Goal: Task Accomplishment & Management: Manage account settings

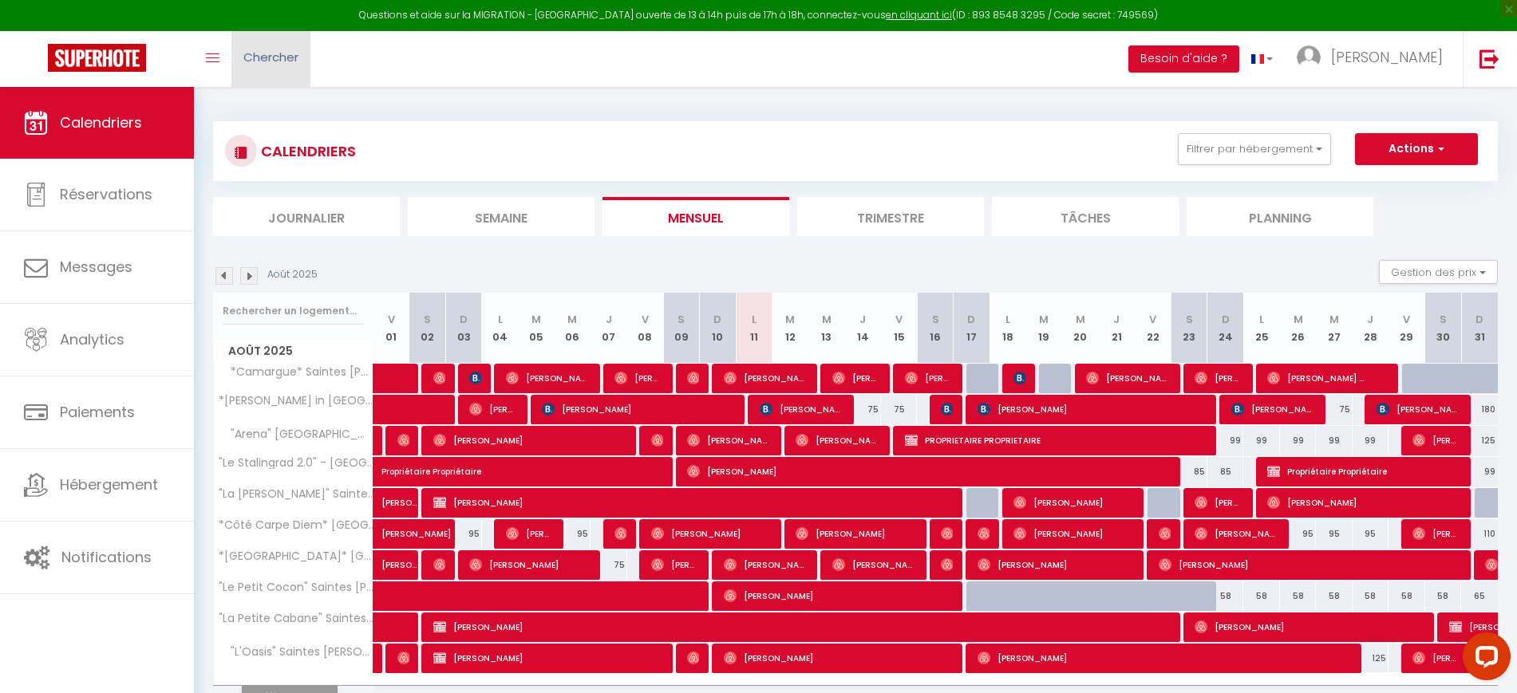
click at [277, 79] on link "Chercher" at bounding box center [270, 59] width 79 height 56
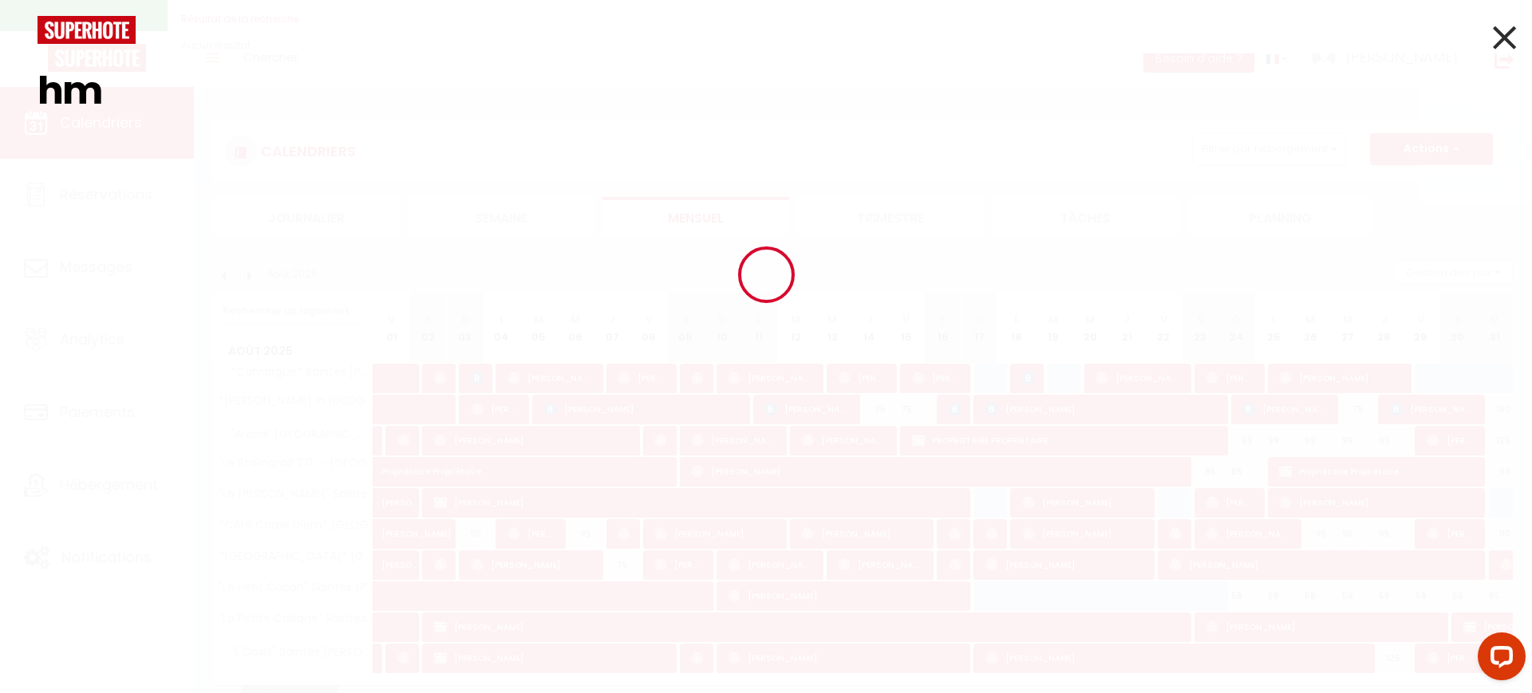
type input "h"
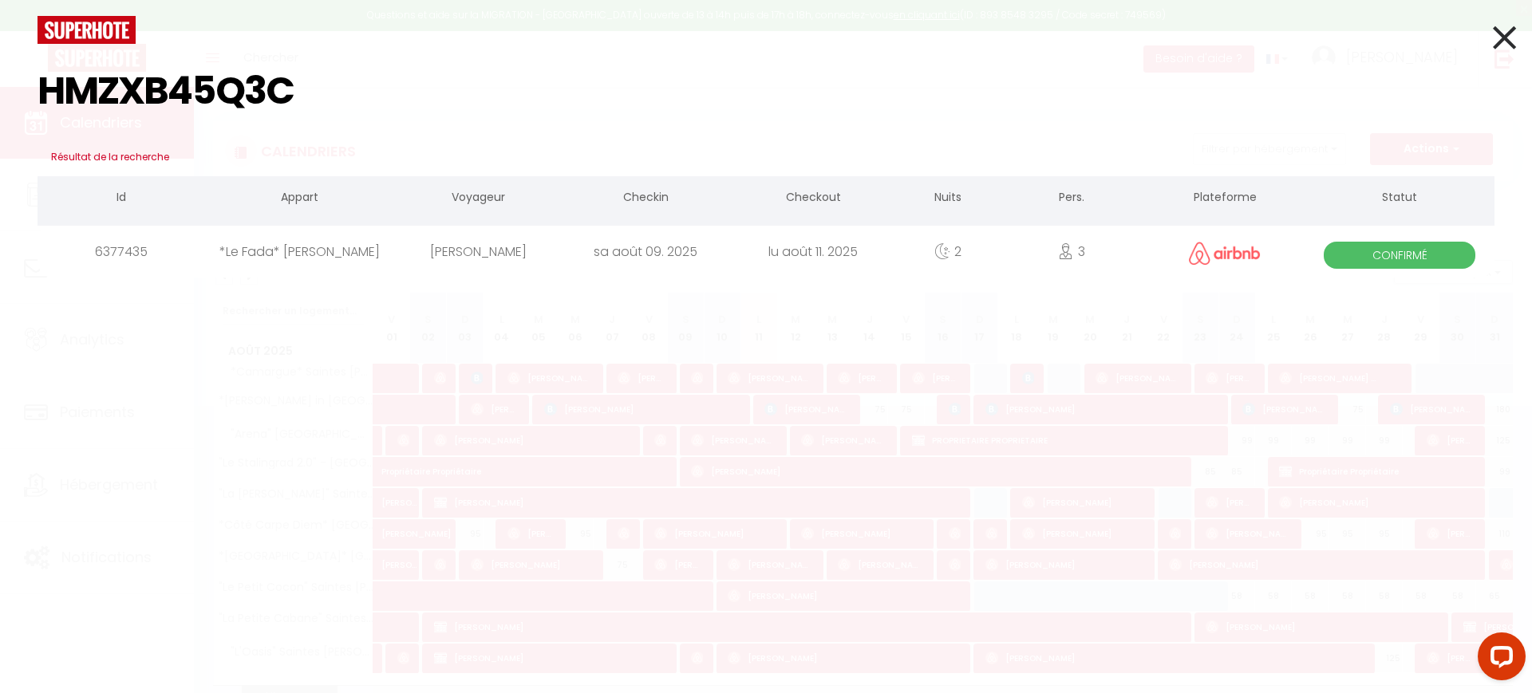
type input "HMZXB45Q3C"
click at [1507, 45] on icon at bounding box center [1504, 38] width 23 height 40
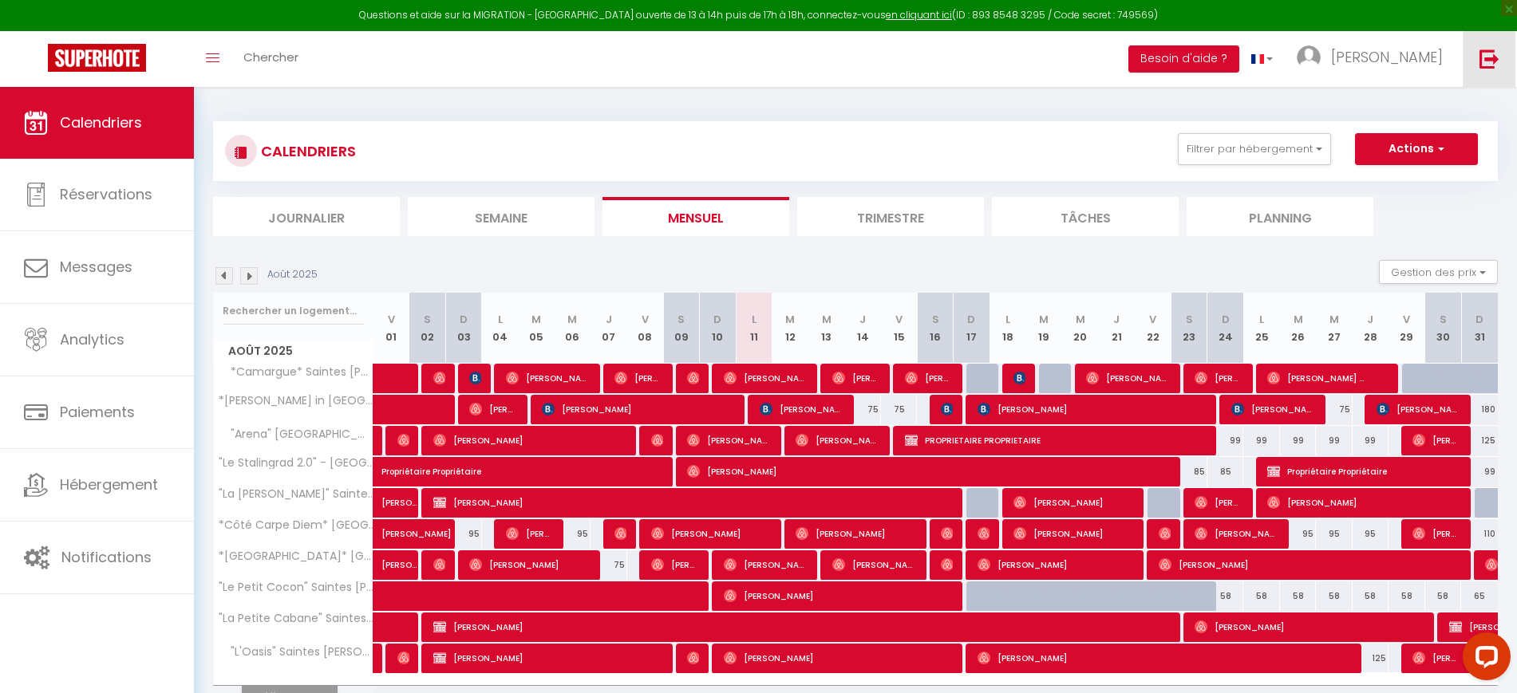
click at [1488, 56] on img at bounding box center [1490, 59] width 20 height 20
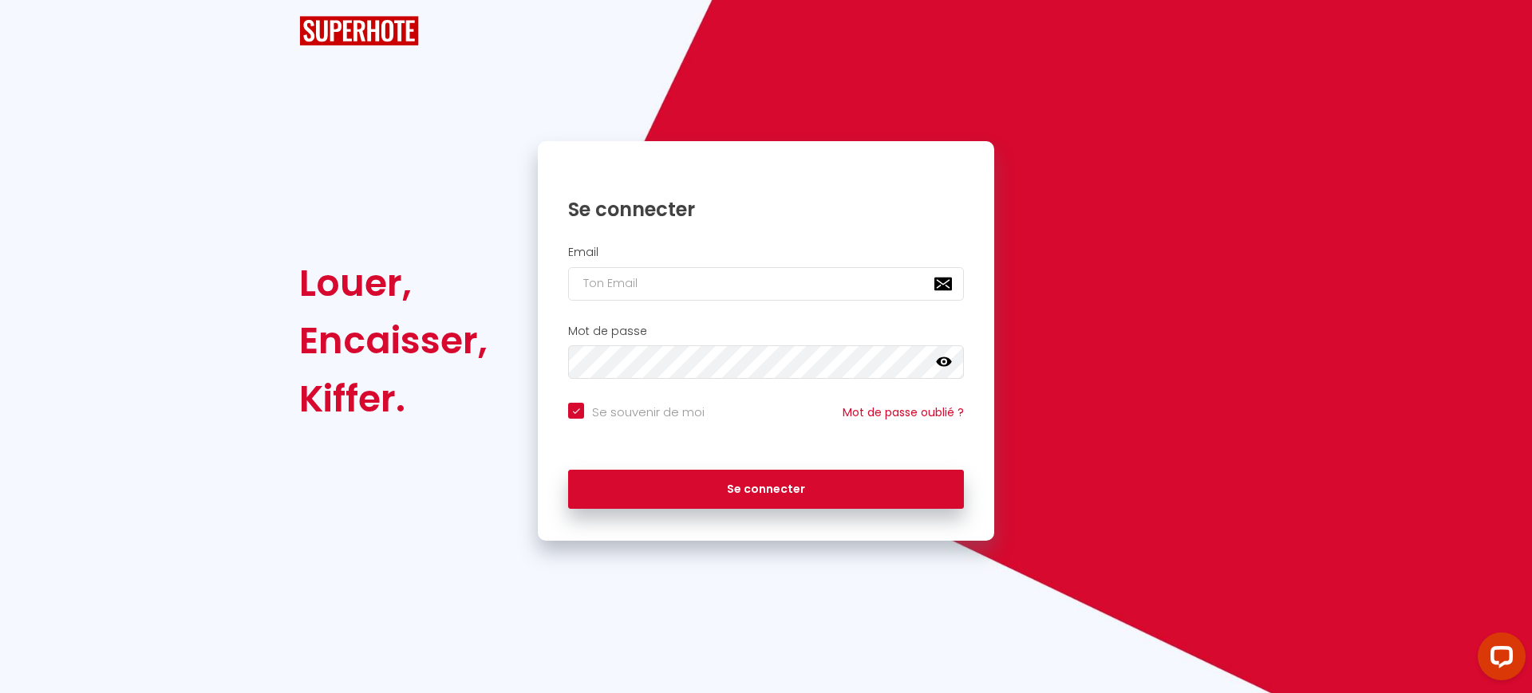
checkbox input "true"
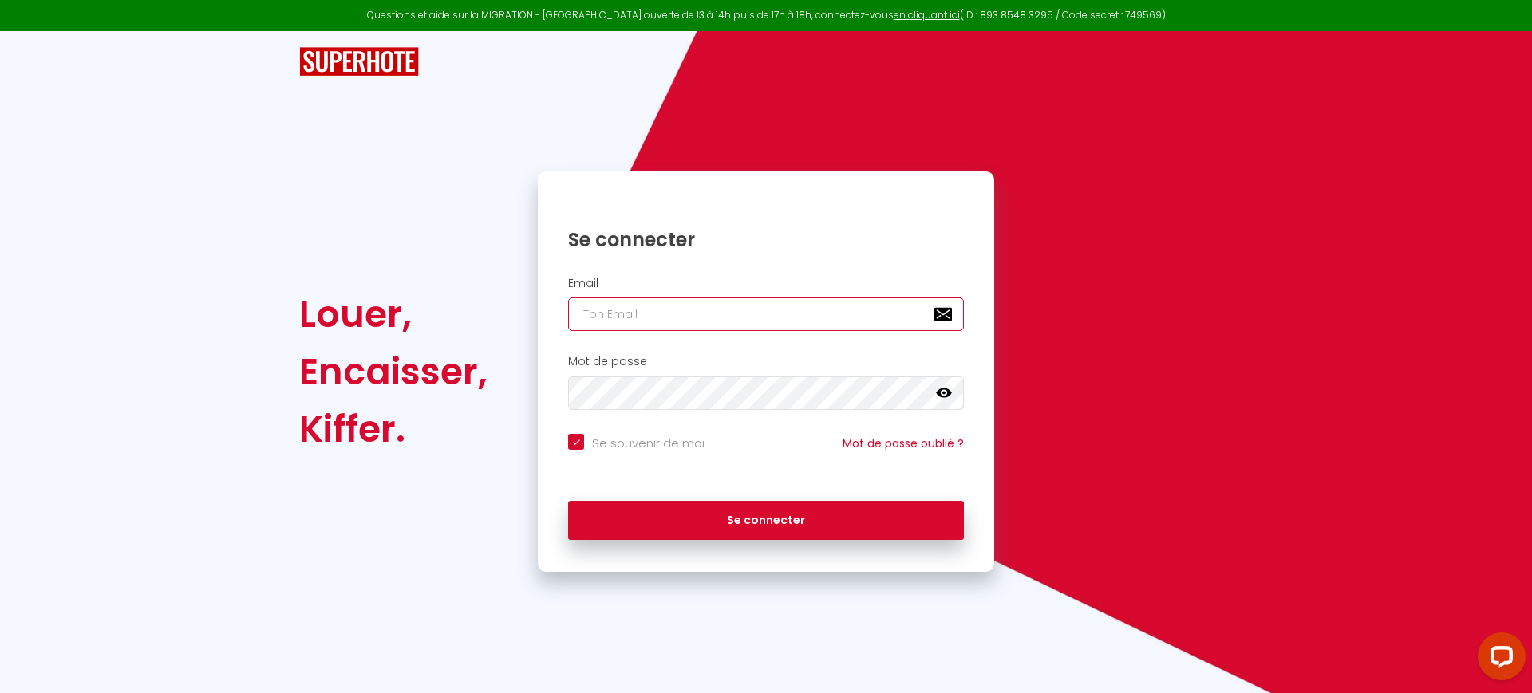
click at [695, 301] on input "email" at bounding box center [766, 315] width 396 height 34
paste input "[EMAIL_ADDRESS][DOMAIN_NAME]"
type input "[EMAIL_ADDRESS][DOMAIN_NAME]"
checkbox input "true"
type input "[EMAIL_ADDRESS][DOMAIN_NAME]"
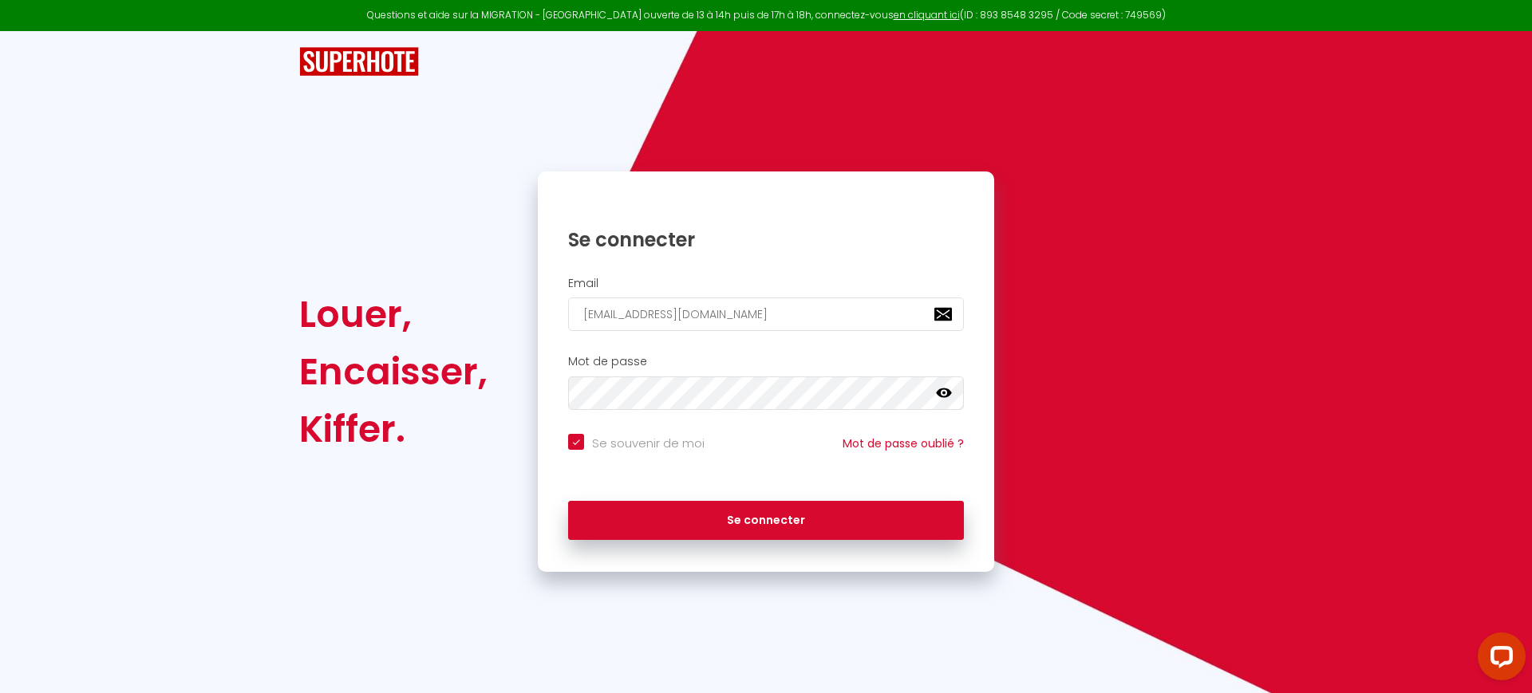
click at [634, 454] on div "Se souvenir de moi Mot de passe oublié ?" at bounding box center [766, 451] width 456 height 35
click at [638, 442] on input "Se souvenir de moi" at bounding box center [636, 442] width 136 height 16
checkbox input "false"
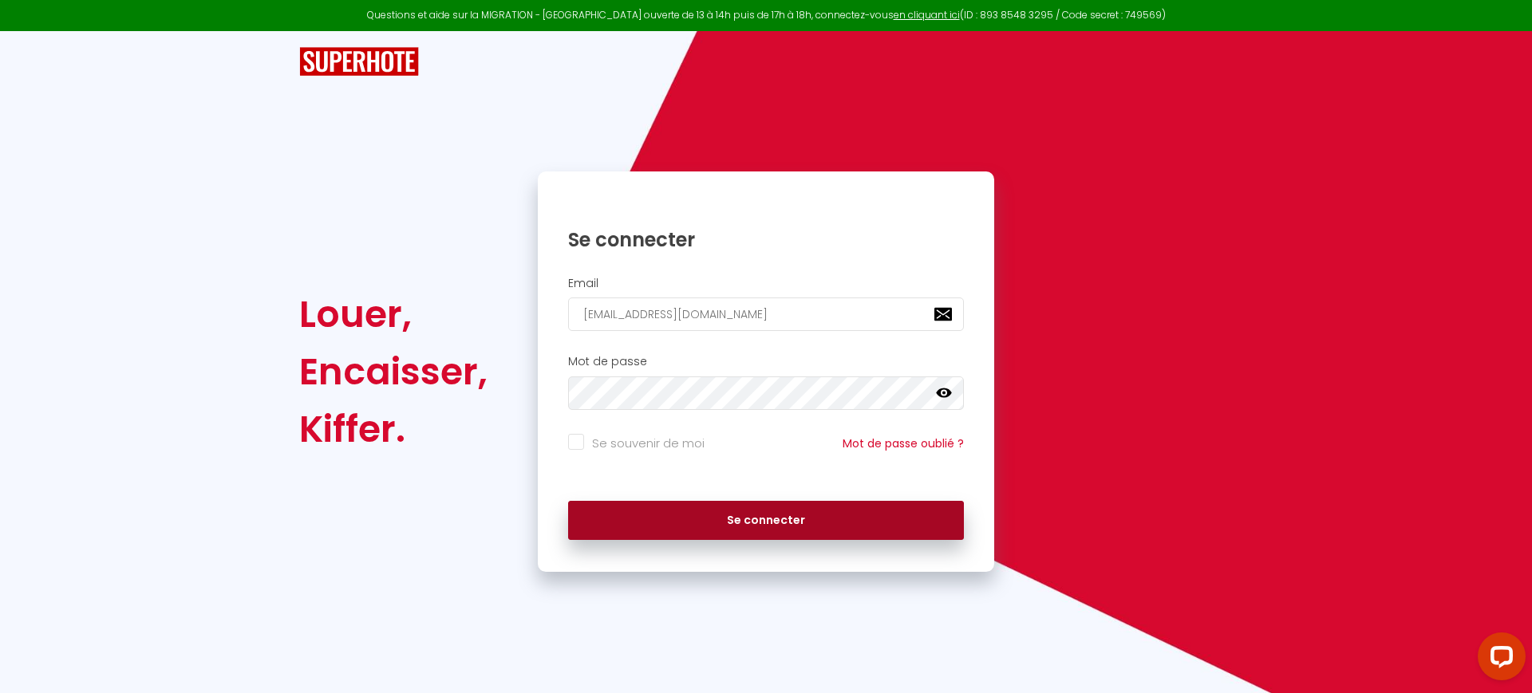
click at [697, 533] on button "Se connecter" at bounding box center [766, 521] width 396 height 40
